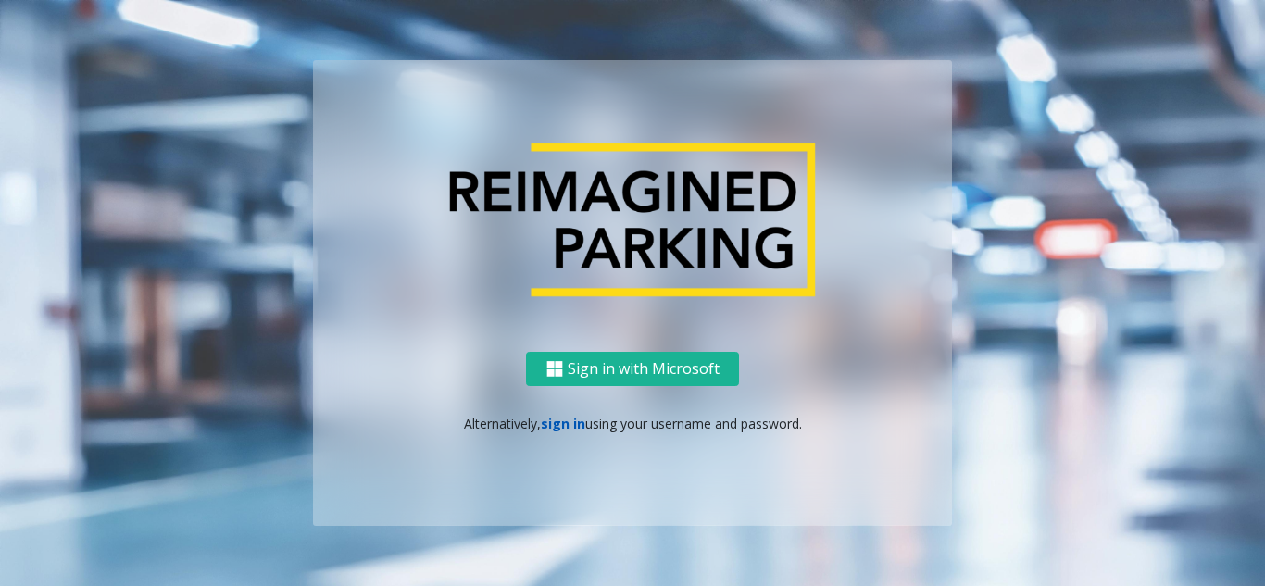
click at [561, 428] on link "sign in" at bounding box center [563, 424] width 44 height 18
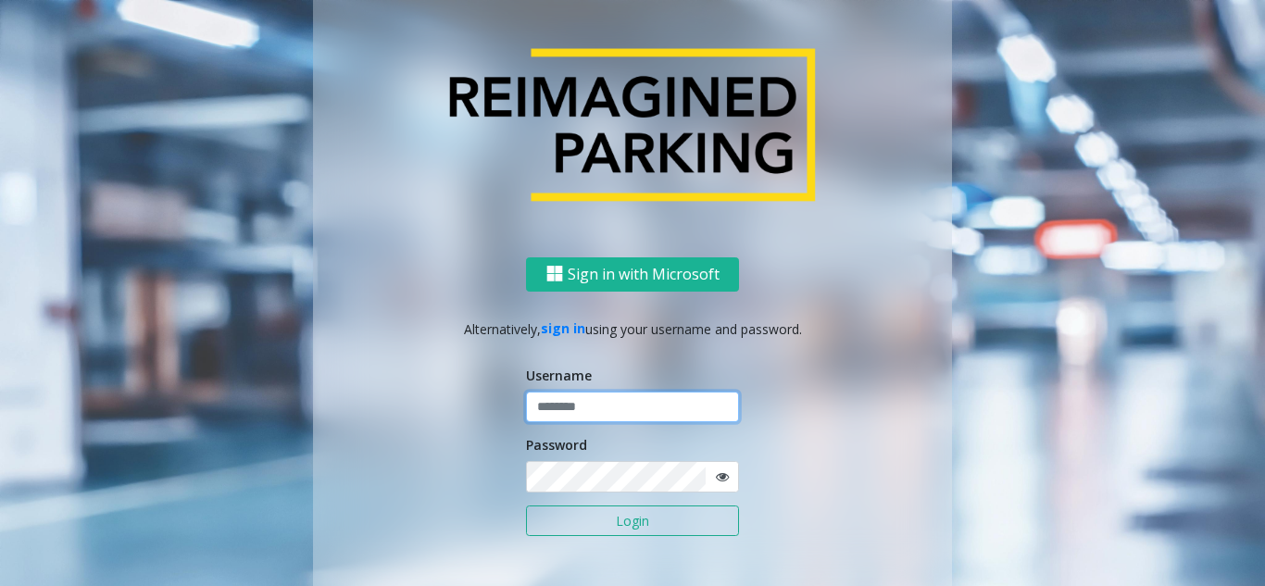
click at [571, 411] on input "text" at bounding box center [632, 407] width 213 height 31
type input "********"
click at [526, 506] on button "Login" at bounding box center [632, 521] width 213 height 31
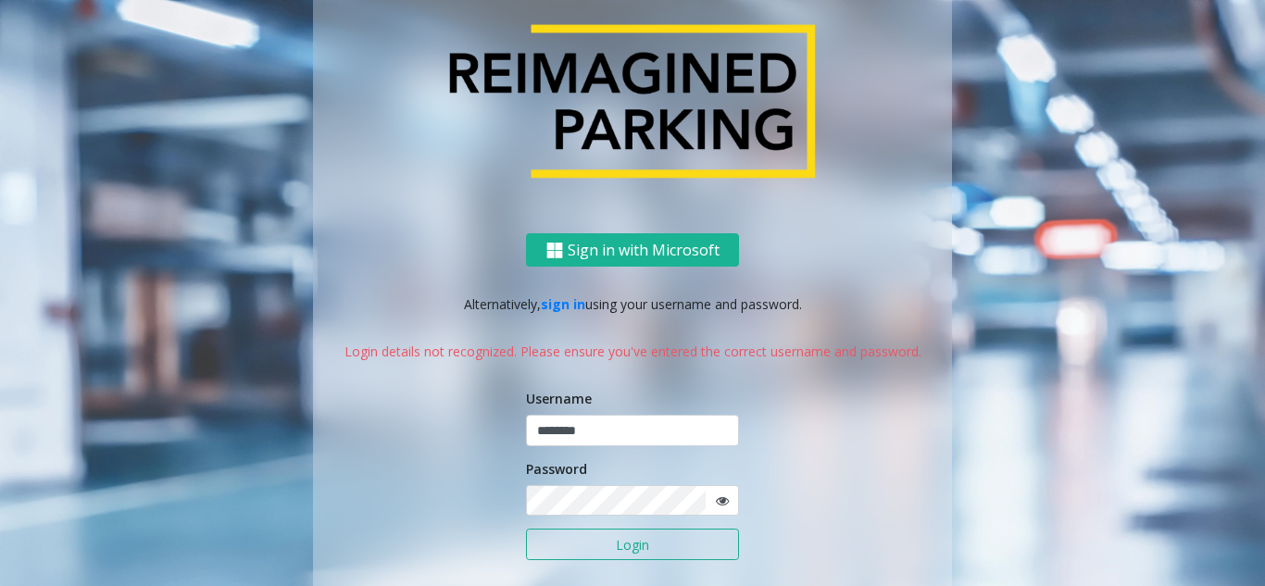
click at [716, 506] on icon at bounding box center [722, 500] width 13 height 13
click at [590, 543] on button "Login" at bounding box center [632, 544] width 213 height 31
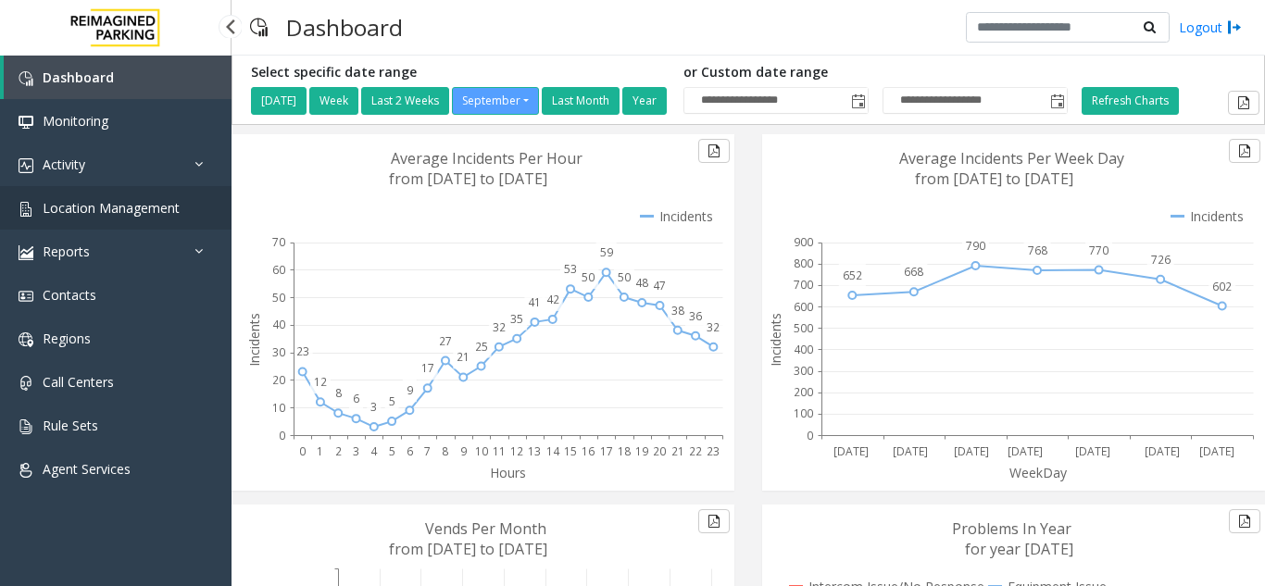
click at [99, 195] on link "Location Management" at bounding box center [115, 208] width 231 height 44
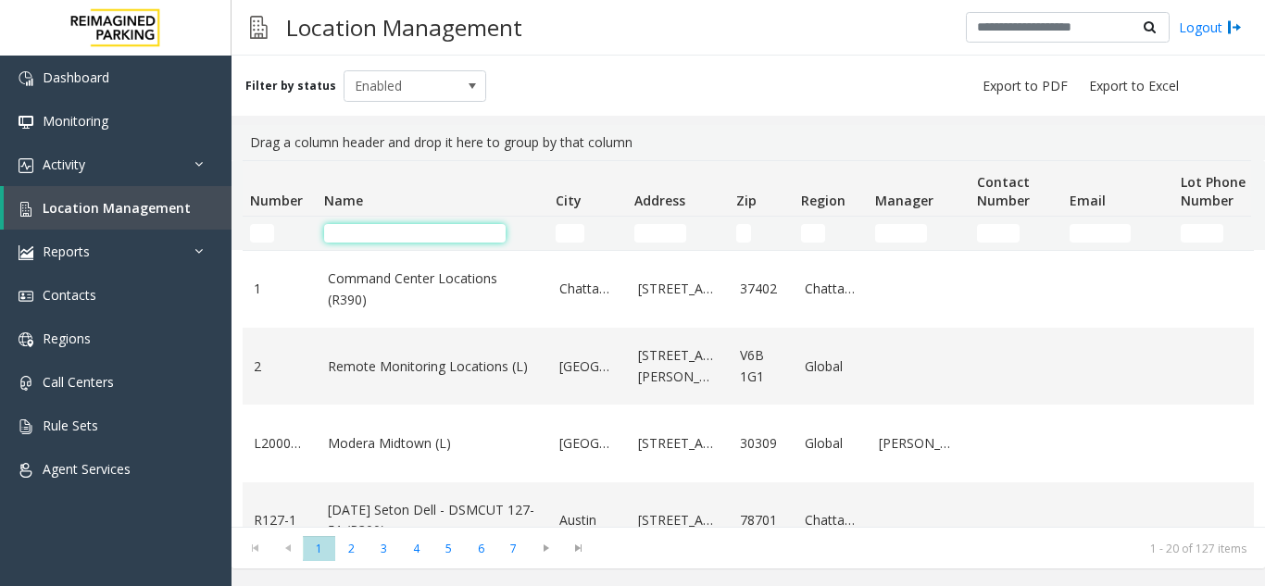
drag, startPoint x: 0, startPoint y: 0, endPoint x: 407, endPoint y: 231, distance: 468.5
click at [407, 231] on input "Name Filter" at bounding box center [414, 233] width 181 height 19
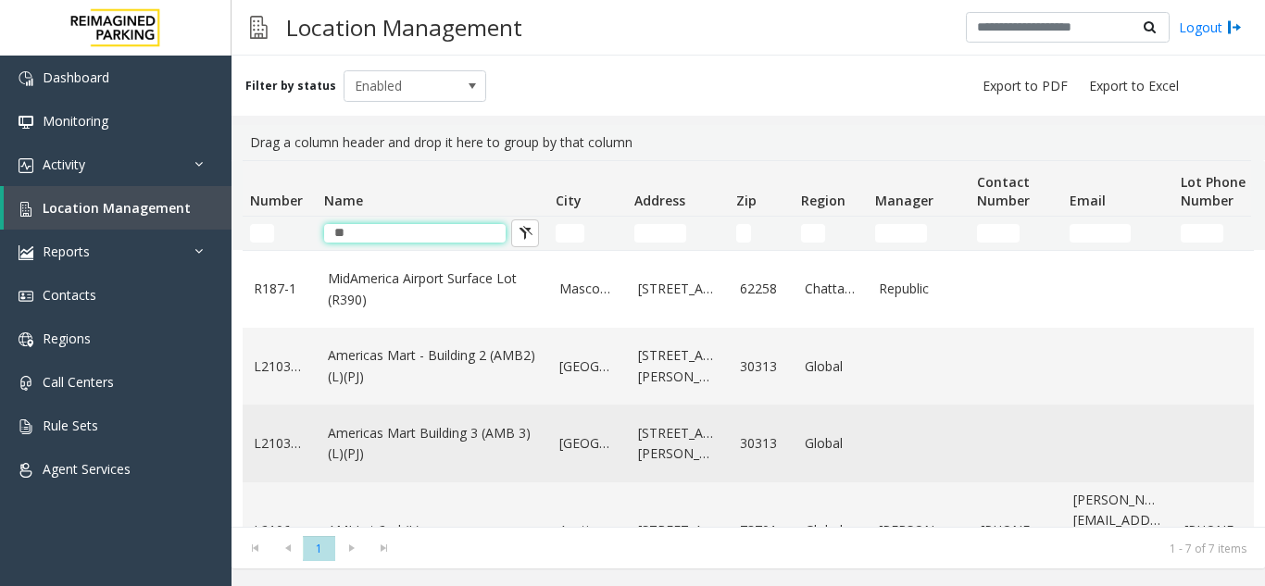
type input "**"
click at [440, 435] on link "Americas Mart Building 3 (AMB 3) (L)(PJ)" at bounding box center [432, 444] width 209 height 42
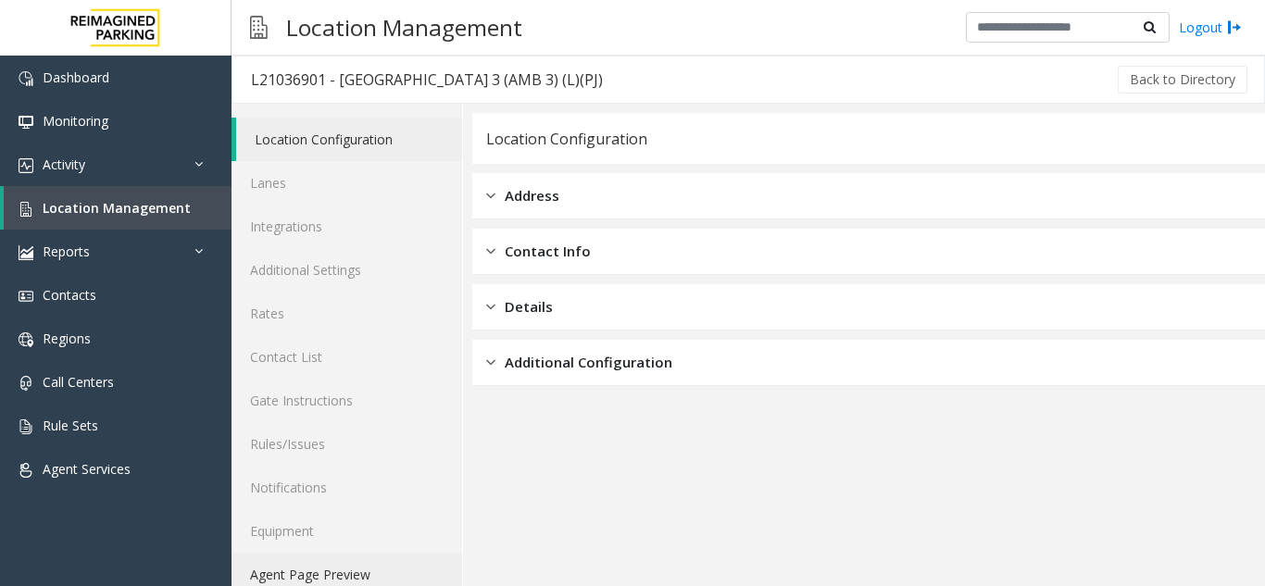
click at [369, 566] on link "Agent Page Preview" at bounding box center [346, 575] width 231 height 44
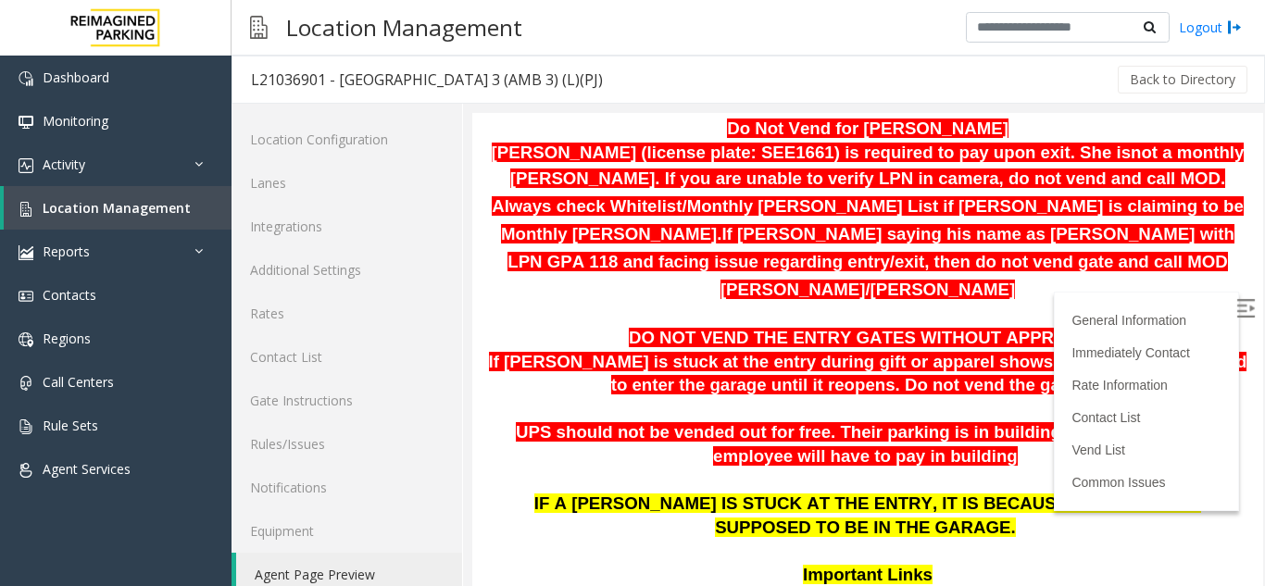
scroll to position [833, 0]
